Goal: Transaction & Acquisition: Book appointment/travel/reservation

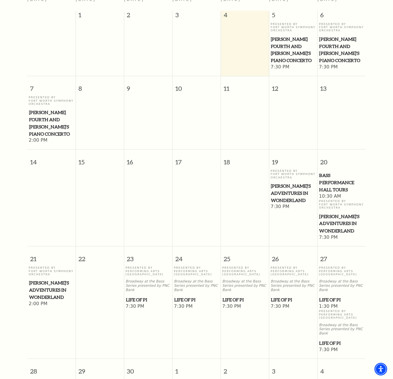
scroll to position [175, 0]
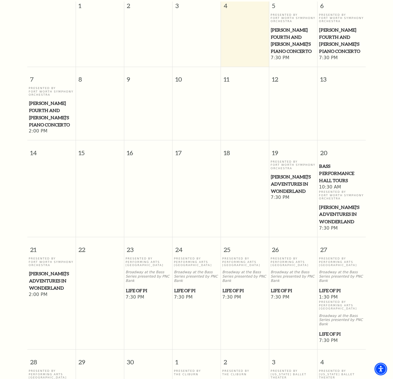
click at [135, 287] on span "Life of Pi" at bounding box center [148, 290] width 45 height 7
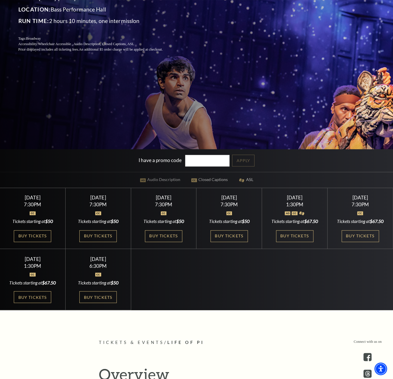
scroll to position [155, 0]
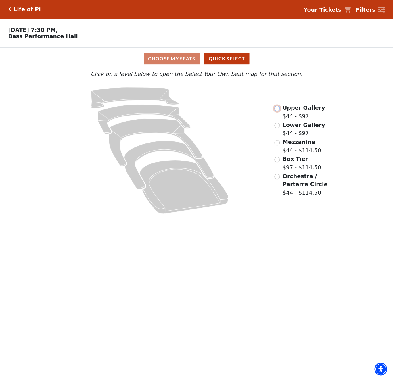
click at [278, 111] on input "Upper Gallery$44 - $97\a" at bounding box center [276, 108] width 5 height 5
click at [276, 128] on input "Lower Gallery$44 - $97\a" at bounding box center [276, 125] width 5 height 5
click at [276, 128] on input "Lower Gallery$50 - $97\a" at bounding box center [276, 125] width 5 height 5
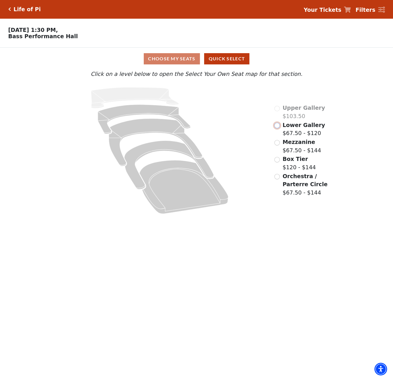
click at [277, 127] on input "Lower Gallery$67.50 - $120\a" at bounding box center [276, 125] width 5 height 5
click at [278, 128] on input "Lower Gallery$67.50 - $120\a" at bounding box center [276, 125] width 5 height 5
click at [278, 128] on input "Lower Gallery$50 - $97\a" at bounding box center [276, 125] width 5 height 5
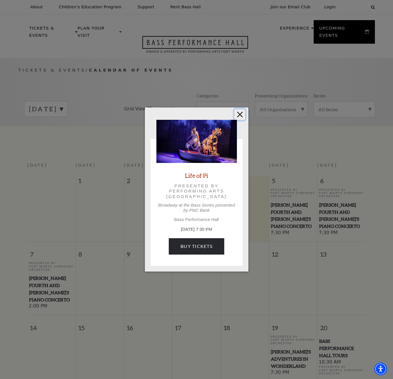
drag, startPoint x: 0, startPoint y: 0, endPoint x: 300, endPoint y: 125, distance: 325.1
click at [245, 116] on button "Close" at bounding box center [239, 114] width 11 height 11
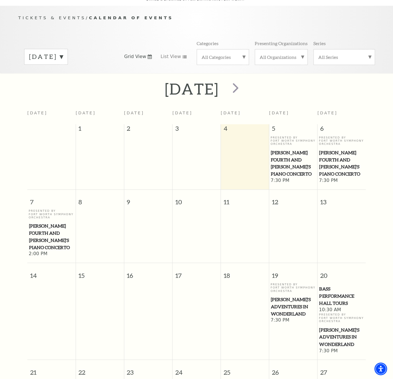
scroll to position [51, 0]
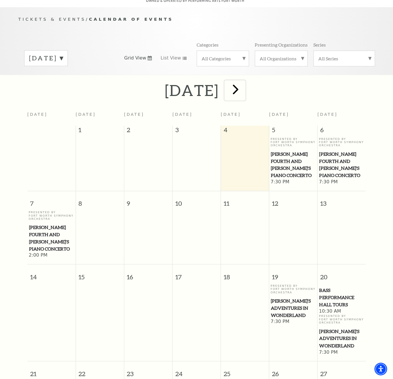
click at [244, 88] on span "next" at bounding box center [235, 89] width 16 height 16
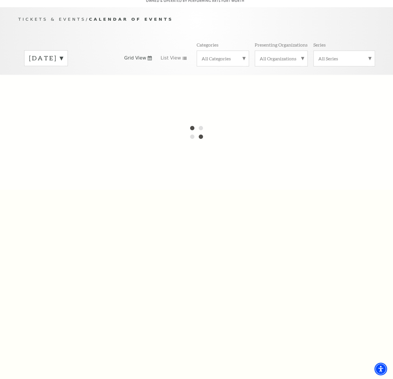
click at [63, 63] on label "September 2025" at bounding box center [46, 58] width 34 height 9
click at [72, 77] on div at bounding box center [196, 132] width 393 height 115
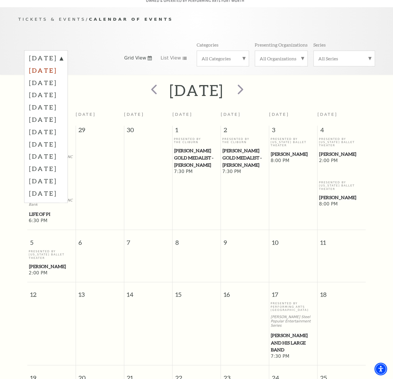
click at [63, 74] on label "October 2025" at bounding box center [46, 70] width 34 height 12
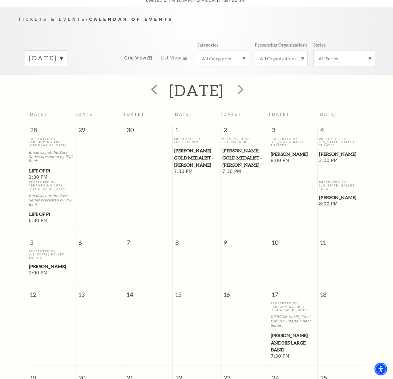
click at [280, 152] on span "Peter Pan" at bounding box center [293, 154] width 45 height 7
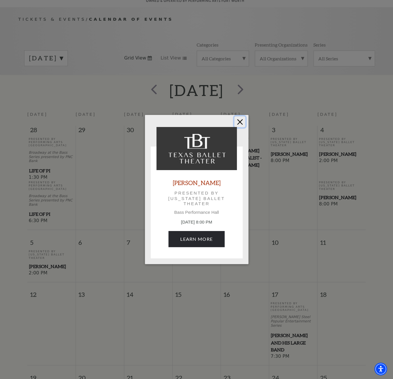
click at [240, 120] on button "Close" at bounding box center [239, 121] width 11 height 11
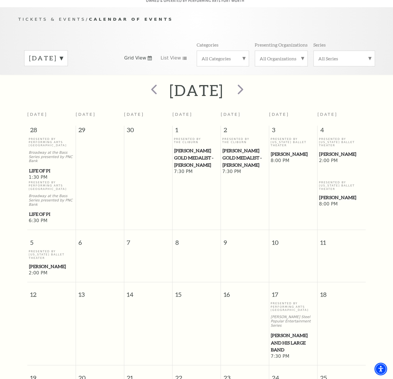
click at [294, 332] on span "Lyle Lovett and his Large Band" at bounding box center [293, 342] width 45 height 21
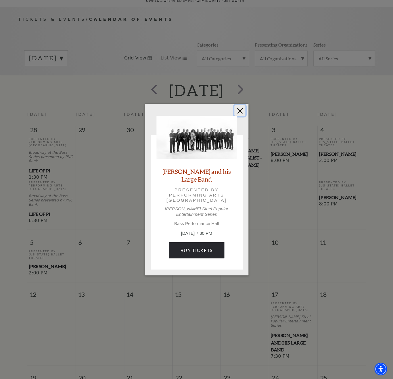
drag, startPoint x: 240, startPoint y: 114, endPoint x: 214, endPoint y: 142, distance: 38.5
click at [240, 113] on button "Close" at bounding box center [239, 110] width 11 height 11
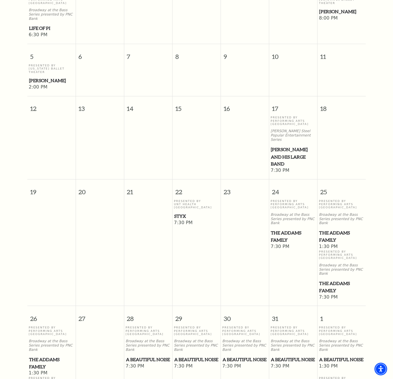
scroll to position [237, 0]
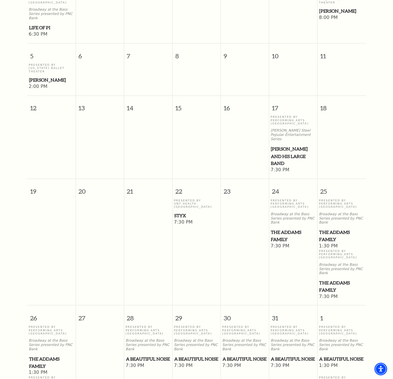
click at [280, 229] on span "The Addams Family" at bounding box center [293, 236] width 45 height 14
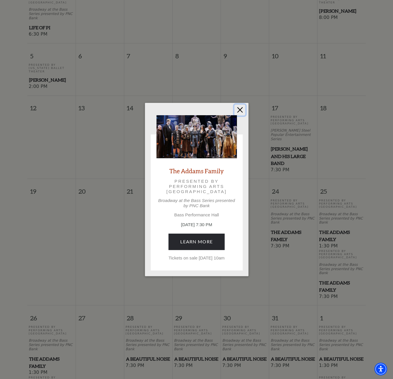
click at [242, 110] on button "Close" at bounding box center [239, 110] width 11 height 11
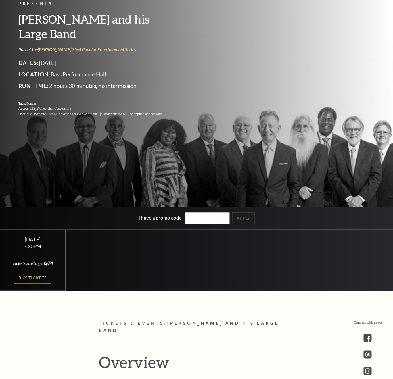
scroll to position [93, 0]
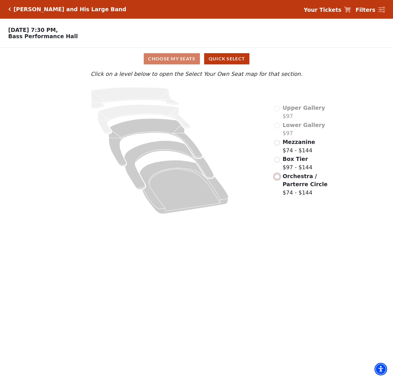
click at [279, 179] on input "Orchestra / Parterre Circle$74 - $144\a" at bounding box center [276, 176] width 5 height 5
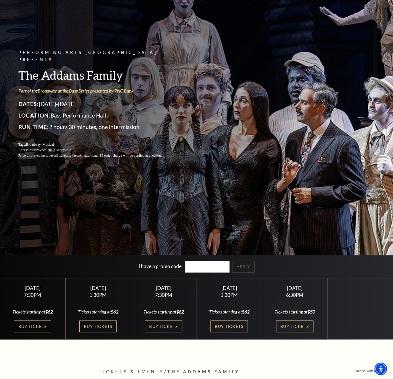
scroll to position [62, 0]
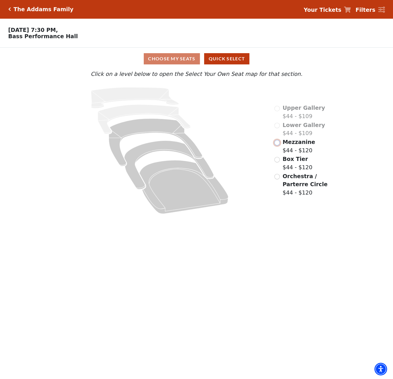
click at [278, 146] on input "Mezzanine$44 - $120\a" at bounding box center [276, 142] width 5 height 5
click at [278, 148] on div "Mezzanine $44 - $120" at bounding box center [294, 146] width 41 height 16
click at [276, 146] on input "Mezzanine$44 - $120\a" at bounding box center [276, 142] width 5 height 5
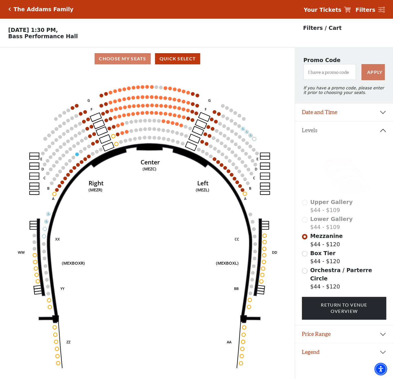
scroll to position [14, 0]
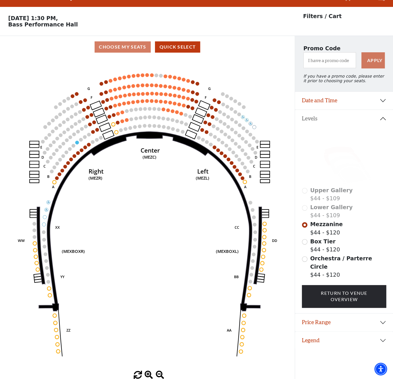
drag, startPoint x: 43, startPoint y: 104, endPoint x: 24, endPoint y: 169, distance: 68.0
click at [24, 169] on icon "Center (MEZC) Right (MEZR) Left (MEZL) (MEXBOXR) (MEXBOXL) XX WW CC DD YY BB ZZ…" at bounding box center [147, 214] width 265 height 313
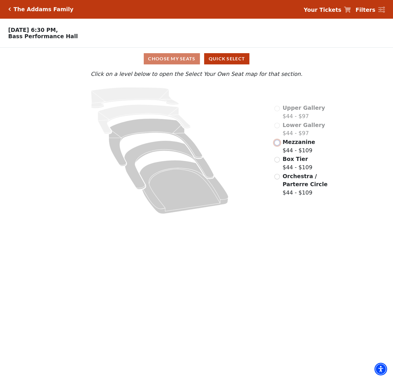
click at [278, 146] on input "Mezzanine$44 - $109\a" at bounding box center [276, 142] width 5 height 5
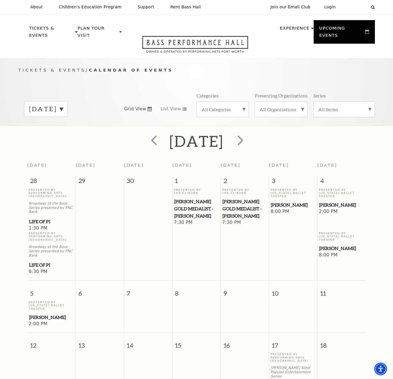
scroll to position [330, 0]
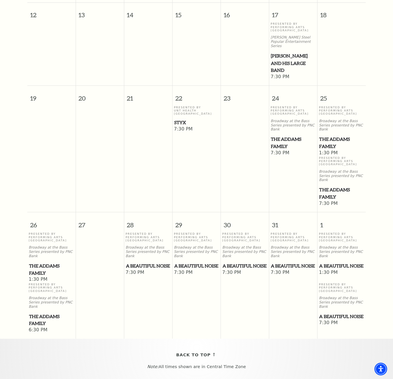
click at [139, 263] on span "A Beautiful Noise" at bounding box center [148, 266] width 45 height 7
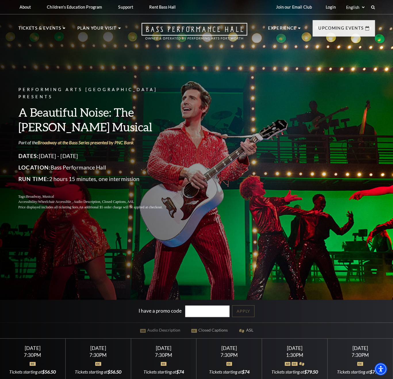
scroll to position [62, 0]
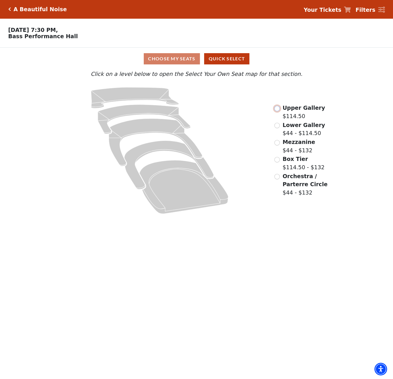
click at [277, 110] on input "Upper Gallery$114.50\a" at bounding box center [276, 108] width 5 height 5
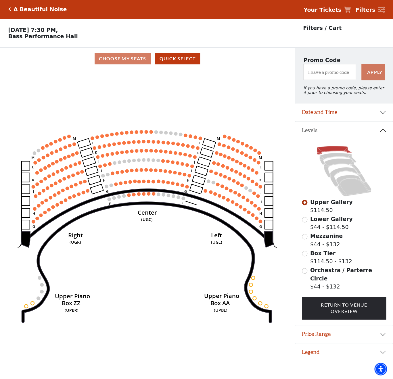
click at [25, 94] on icon "Center (UGC) Right (UGR) Left (UGL) Upper Piano Box ZZ (UPBR) Upper Piano Box A…" at bounding box center [147, 226] width 265 height 313
